Goal: Complete application form

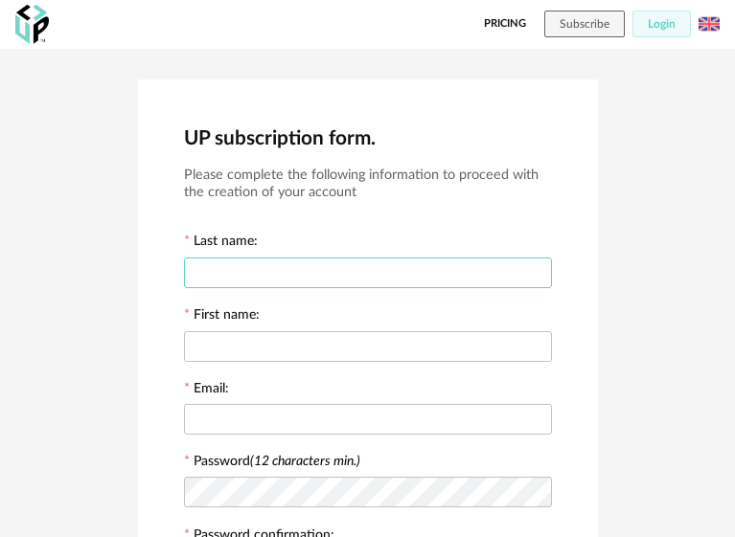
click at [253, 271] on input "text" at bounding box center [368, 273] width 368 height 31
type input "********"
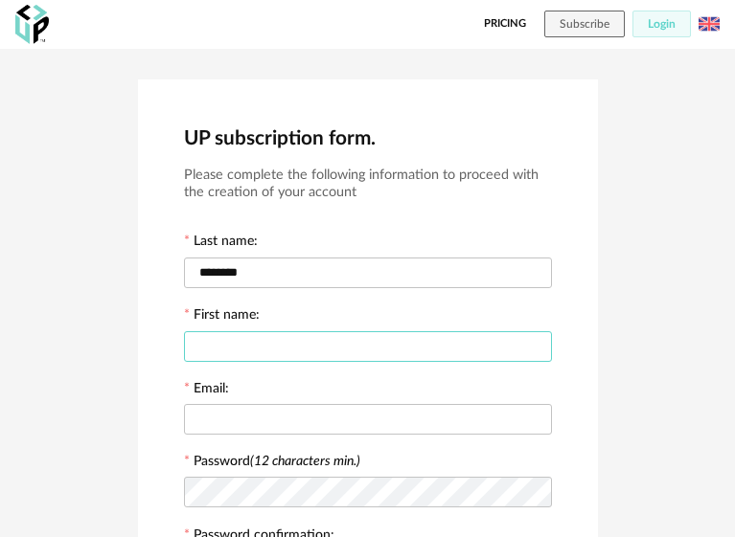
click at [253, 349] on input "text" at bounding box center [368, 346] width 368 height 31
type input "**********"
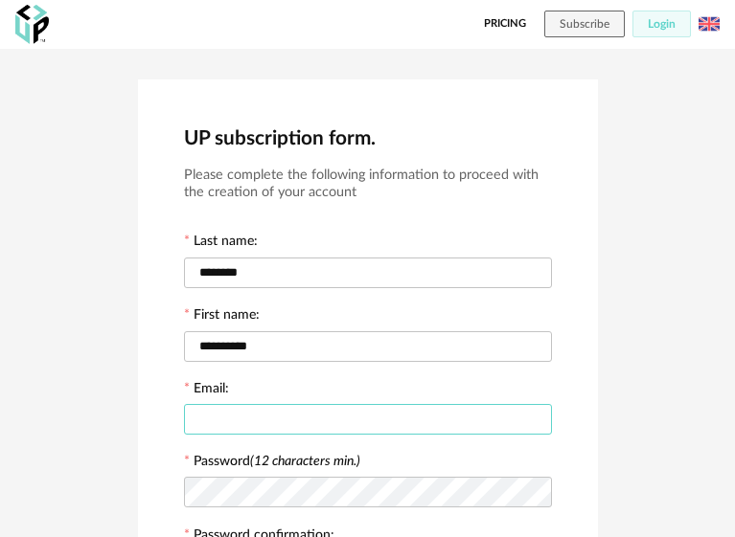
click at [264, 417] on input "text" at bounding box center [368, 419] width 368 height 31
type input "**********"
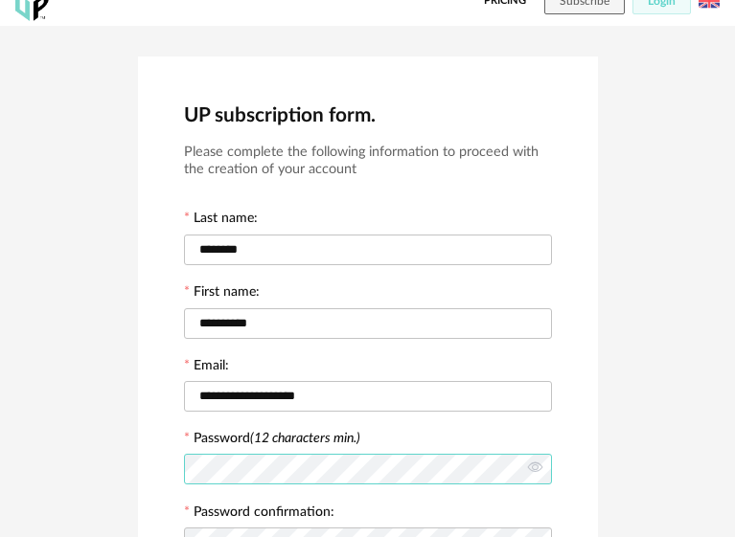
scroll to position [127, 0]
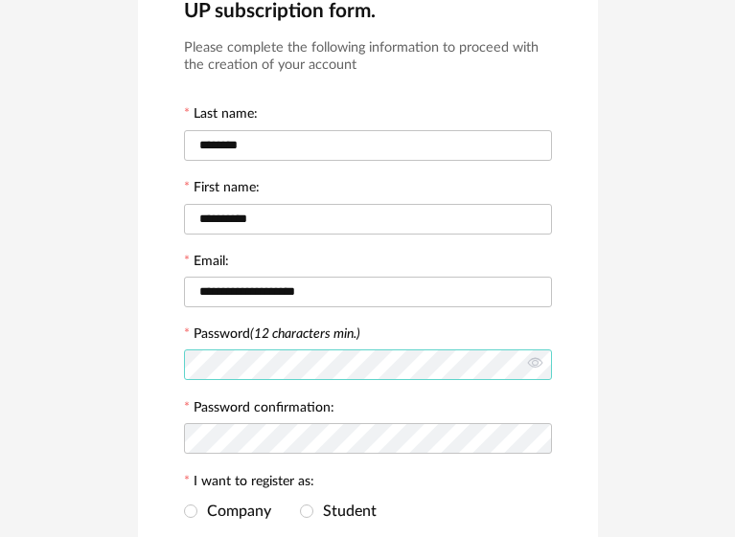
click at [94, 366] on div "**********" at bounding box center [367, 355] width 735 height 869
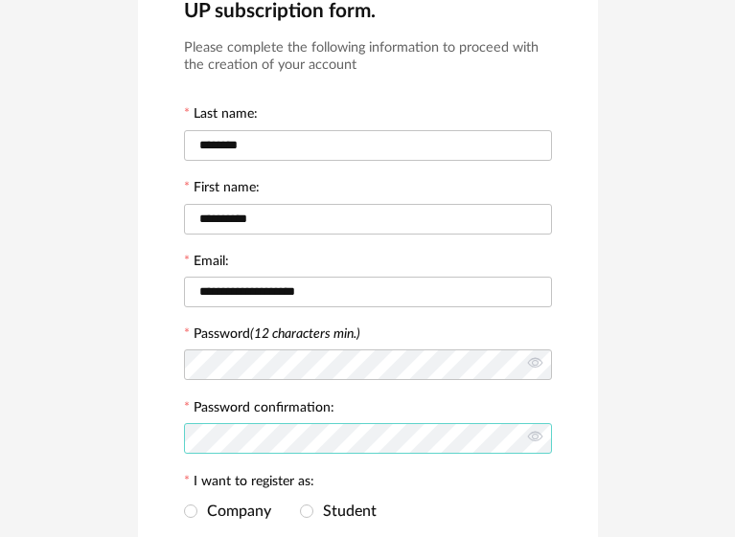
scroll to position [0, 0]
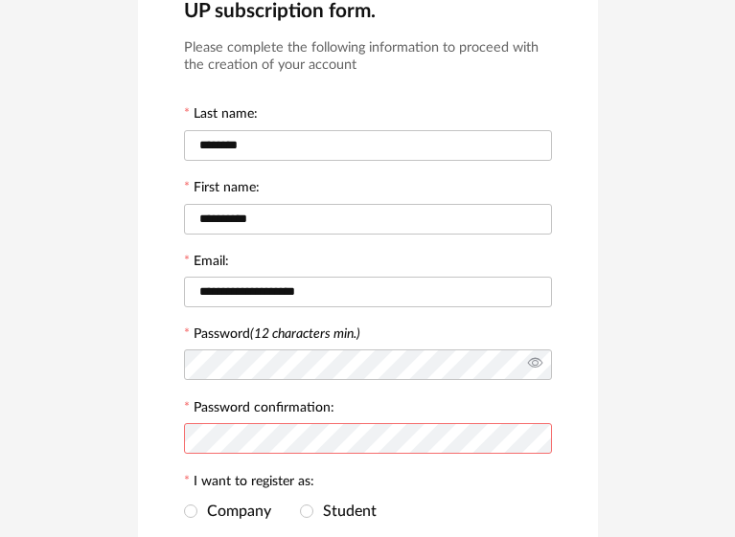
click at [528, 364] on icon at bounding box center [535, 365] width 24 height 38
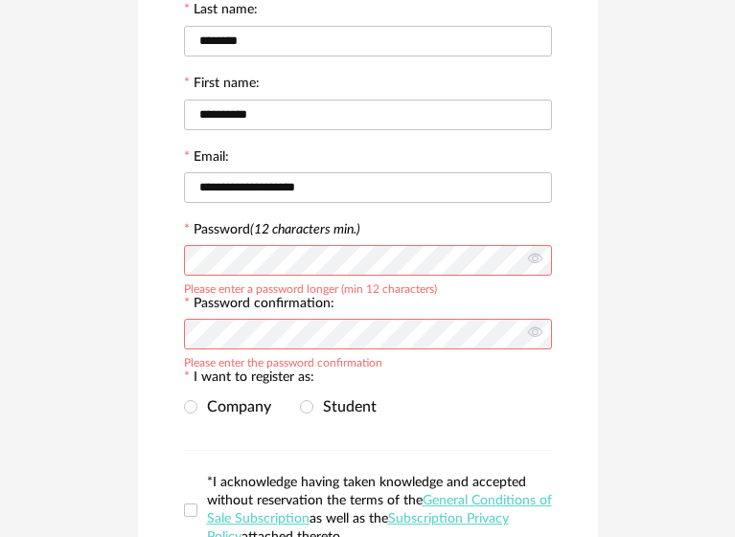
scroll to position [256, 0]
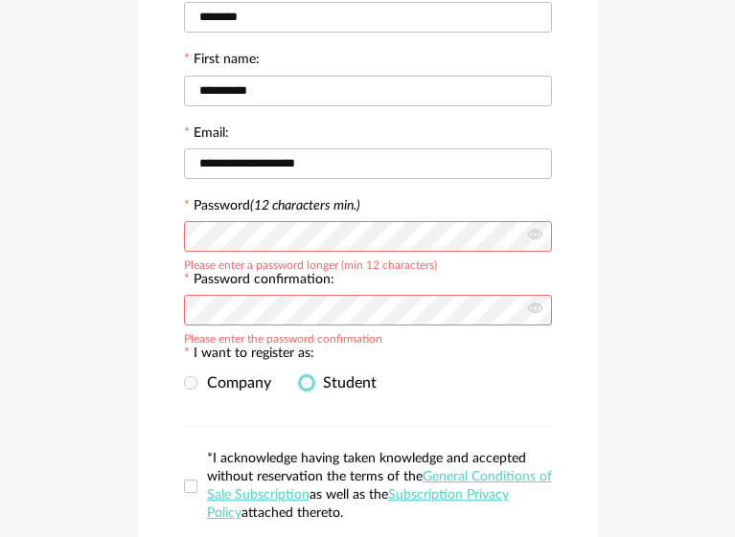
click at [311, 376] on span at bounding box center [306, 382] width 13 height 13
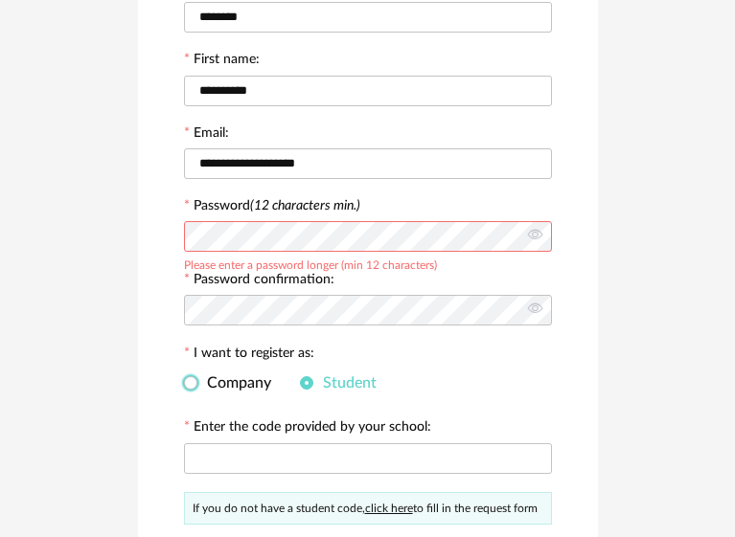
click at [226, 384] on span "Company" at bounding box center [234, 382] width 74 height 15
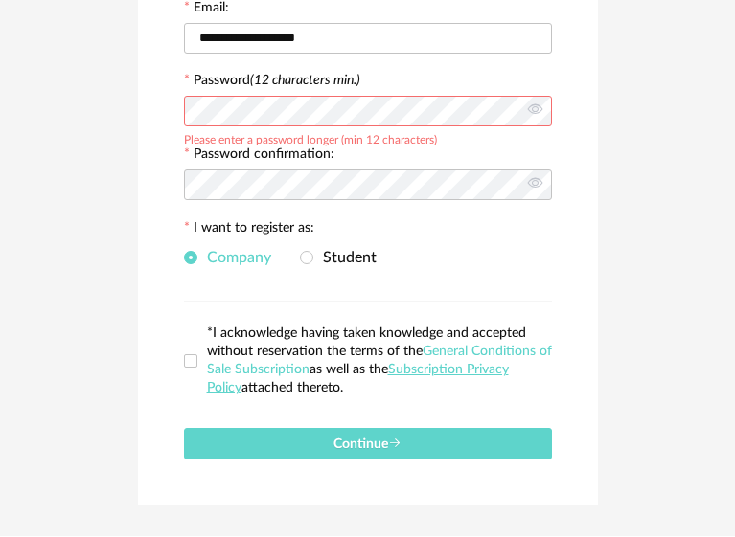
scroll to position [383, 0]
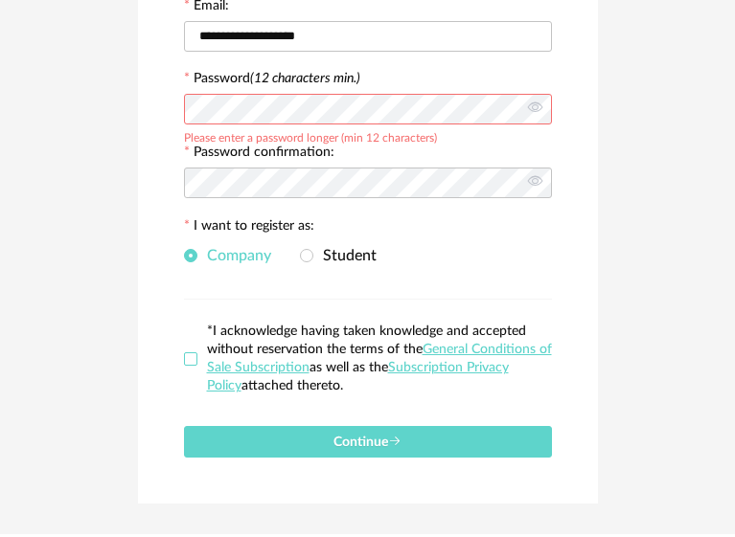
click at [190, 352] on span at bounding box center [190, 358] width 13 height 13
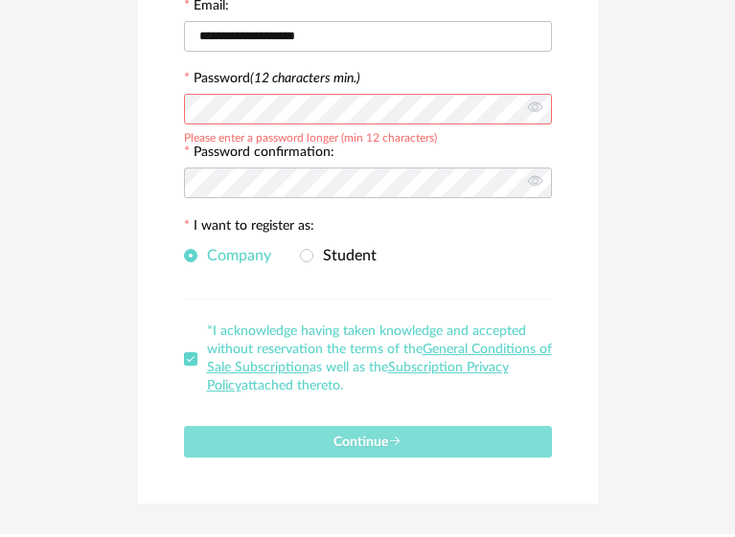
click at [389, 435] on icon "submit" at bounding box center [394, 441] width 13 height 13
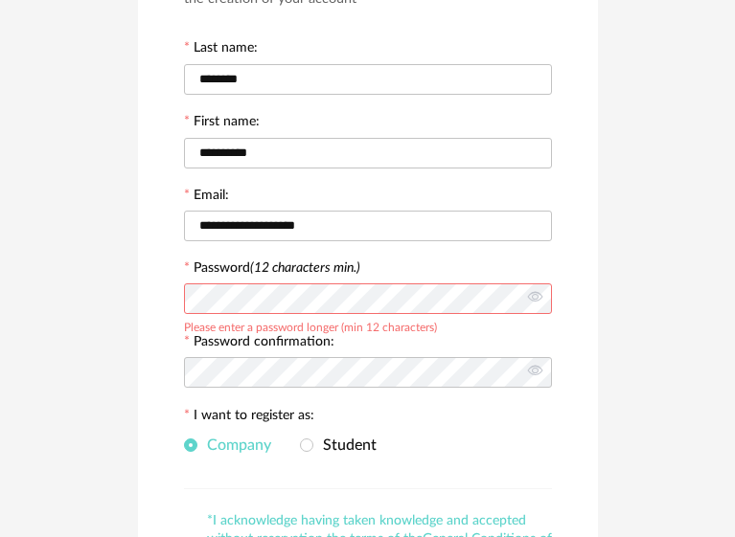
scroll to position [192, 0]
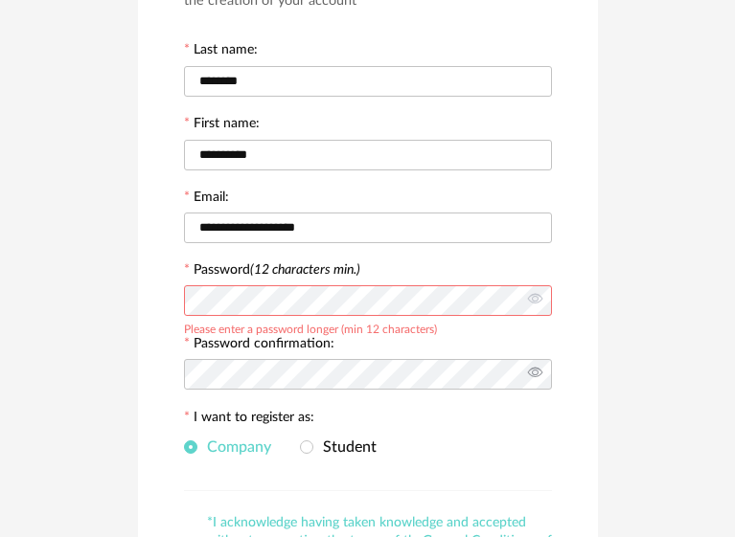
click at [523, 366] on icon at bounding box center [535, 374] width 24 height 38
click at [535, 294] on icon at bounding box center [535, 301] width 24 height 38
click at [533, 295] on icon at bounding box center [535, 301] width 24 height 38
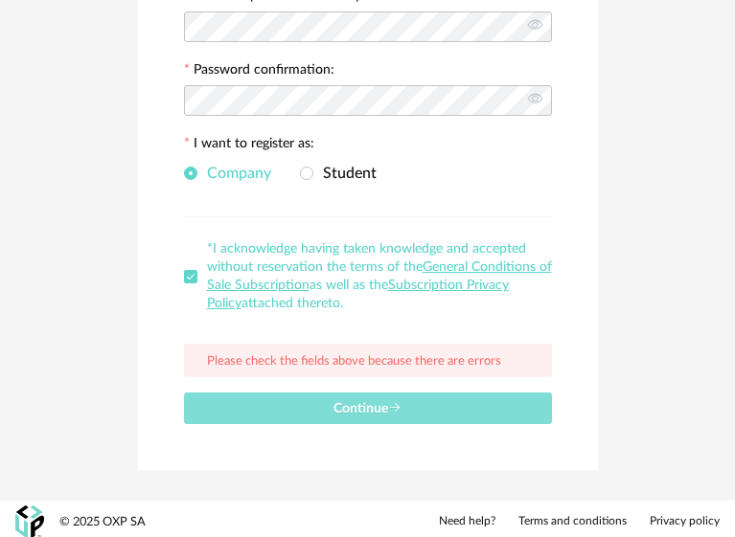
click at [393, 402] on icon "submit" at bounding box center [394, 407] width 13 height 13
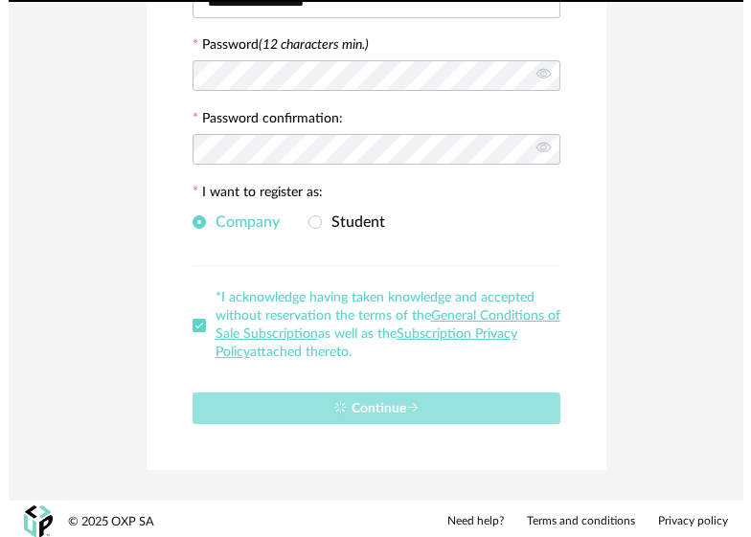
scroll to position [0, 0]
